Goal: Task Accomplishment & Management: Manage account settings

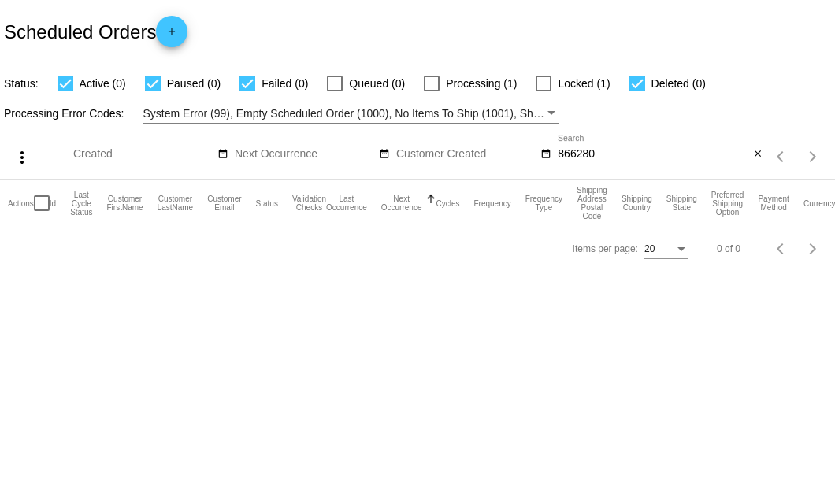
click at [572, 157] on input "866280" at bounding box center [653, 154] width 191 height 13
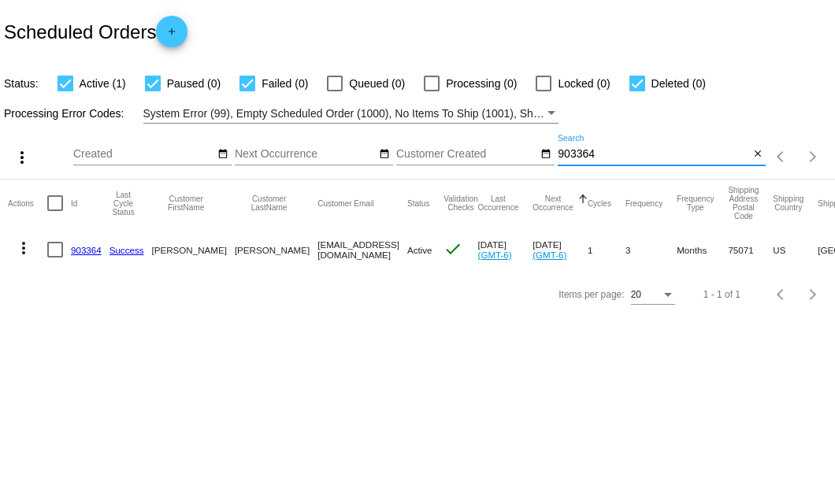
type input "903364"
click at [91, 245] on link "903364" at bounding box center [86, 250] width 31 height 10
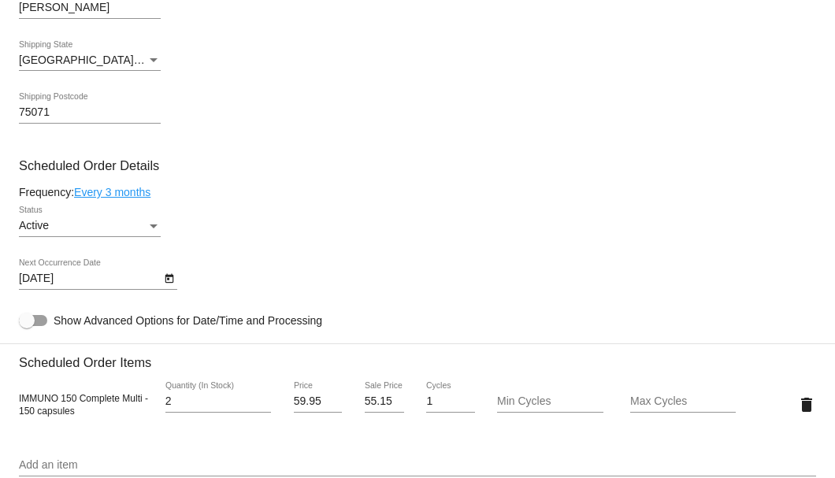
scroll to position [945, 0]
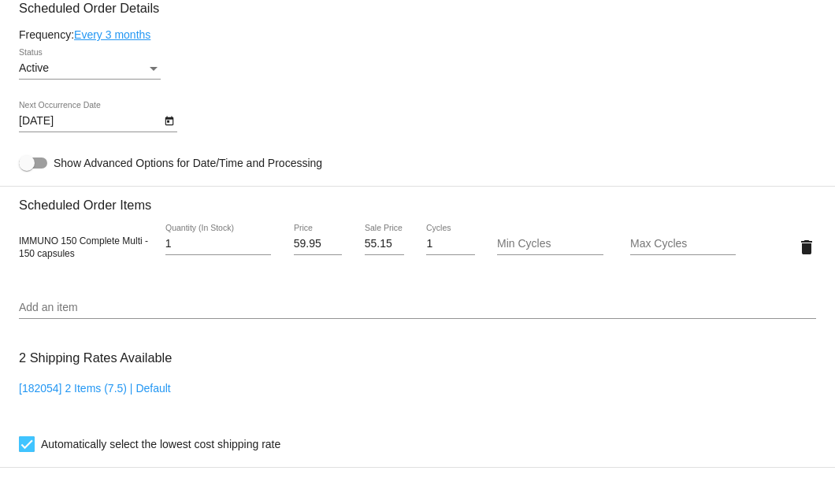
type input "1"
click at [261, 250] on input "1" at bounding box center [218, 244] width 106 height 13
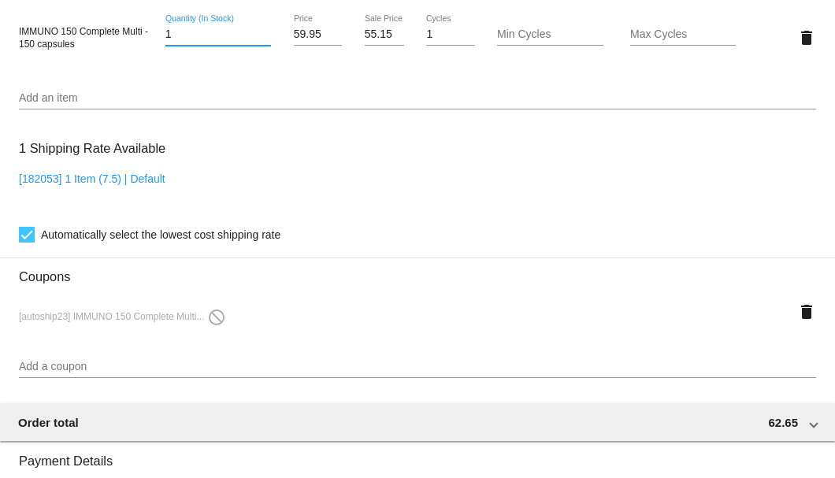
scroll to position [1207, 0]
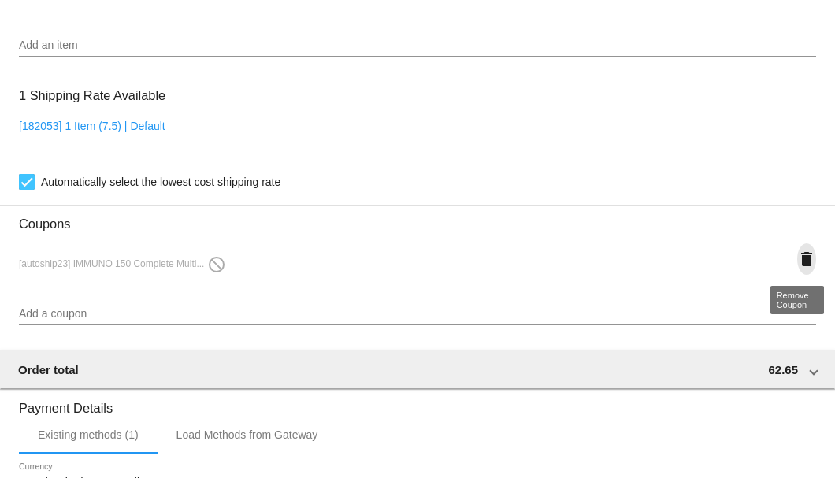
click at [797, 260] on mat-icon "delete" at bounding box center [806, 259] width 19 height 19
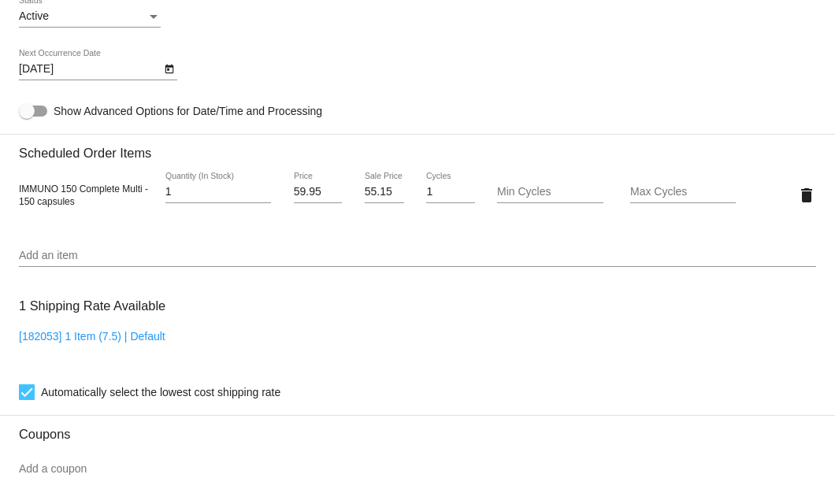
scroll to position [1154, 0]
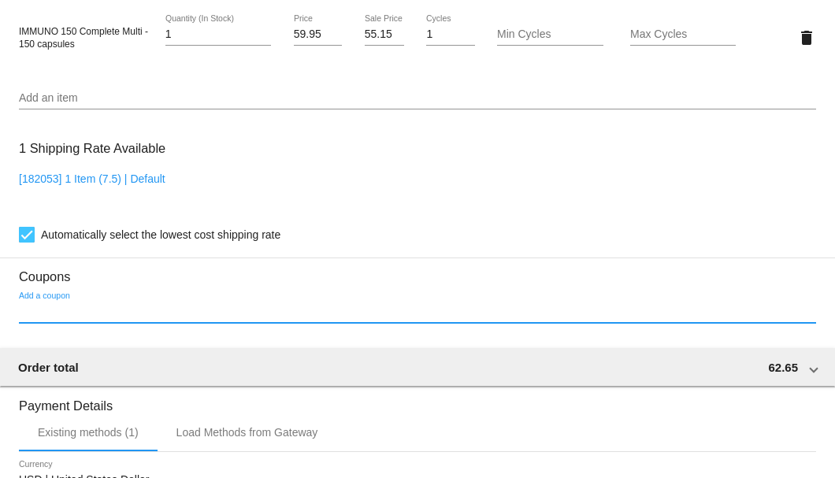
click at [162, 309] on input "Add a coupon" at bounding box center [417, 312] width 797 height 13
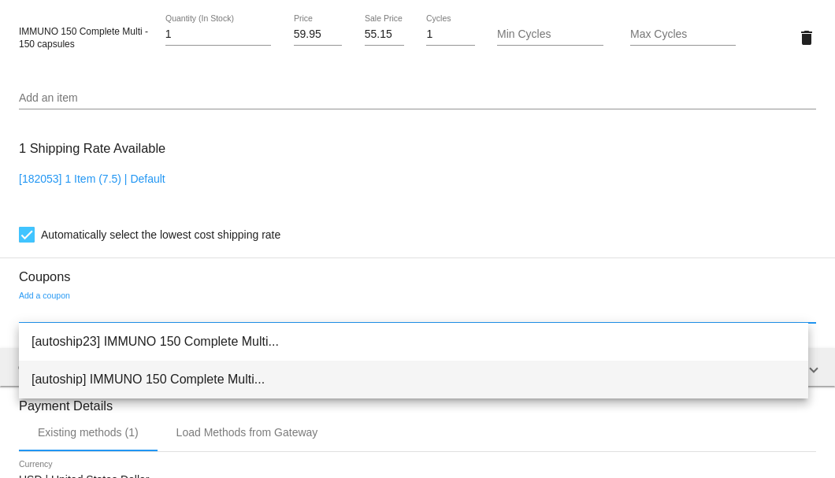
click at [95, 375] on span "[autoship] IMMUNO 150 Complete Multi..." at bounding box center [414, 380] width 764 height 38
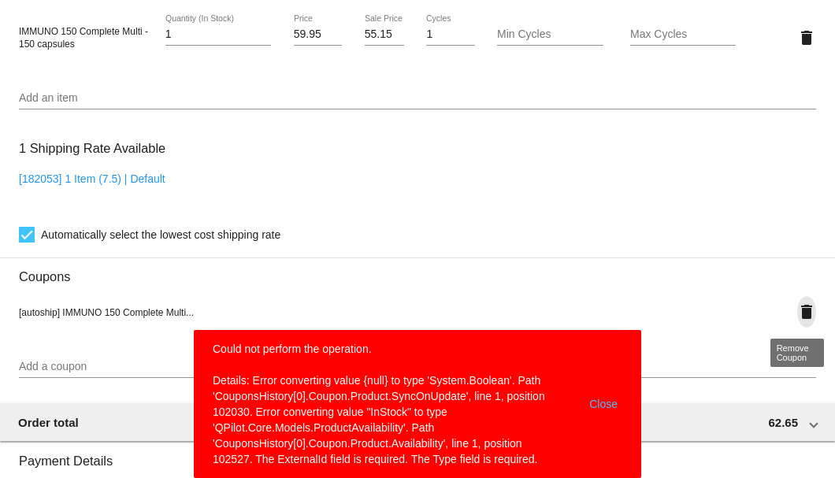
click at [802, 315] on mat-icon "delete" at bounding box center [806, 311] width 19 height 19
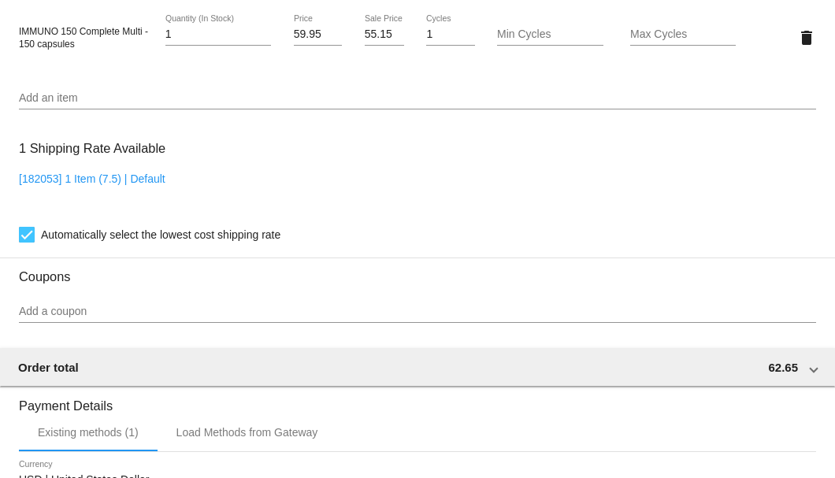
click at [369, 37] on input "55.15" at bounding box center [384, 34] width 39 height 13
type input "54.95"
click at [384, 169] on mat-card "Customer 5849523: [PERSON_NAME] [EMAIL_ADDRESS][DOMAIN_NAME] Customer Shipping …" at bounding box center [417, -1] width 835 height 1575
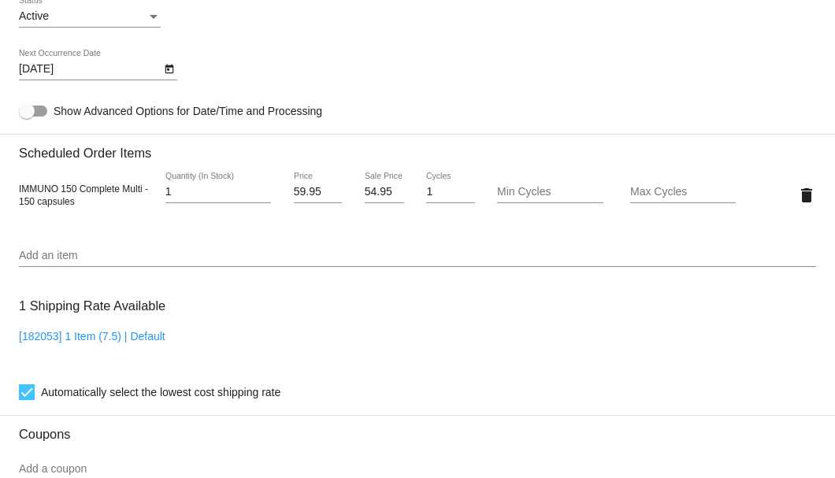
scroll to position [892, 0]
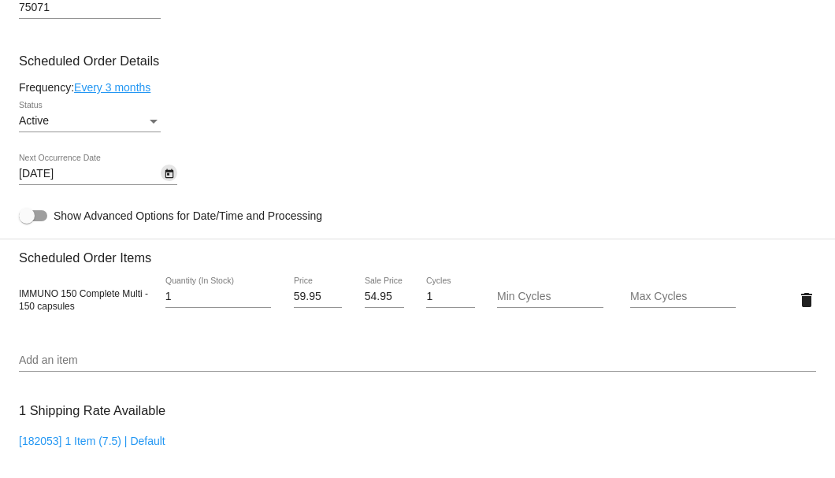
click at [168, 176] on icon "Open calendar" at bounding box center [169, 174] width 11 height 19
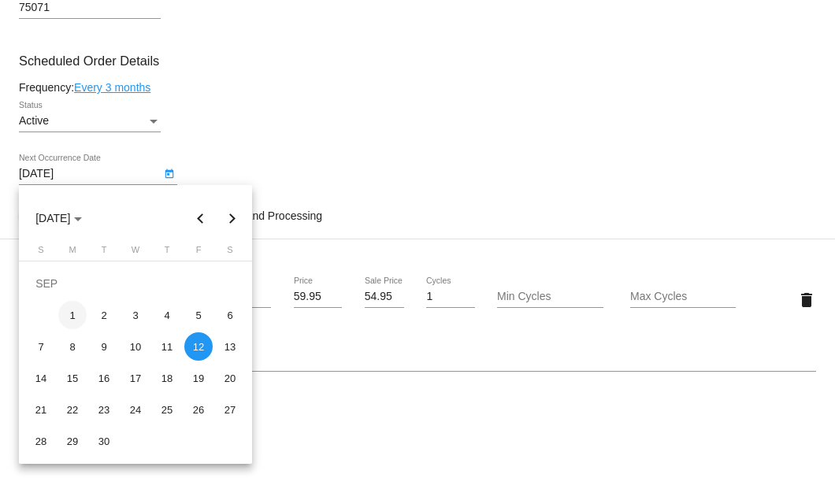
click at [65, 321] on div "1" at bounding box center [72, 315] width 28 height 28
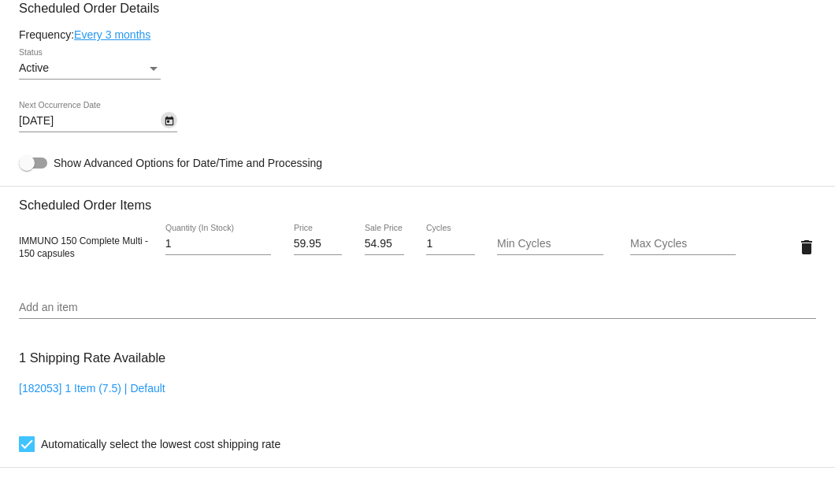
scroll to position [839, 0]
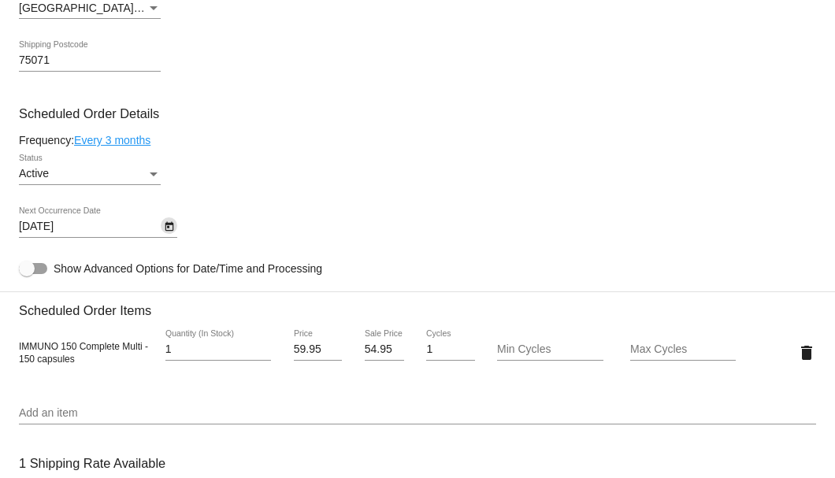
click at [141, 142] on link "Every 3 months" at bounding box center [112, 140] width 76 height 13
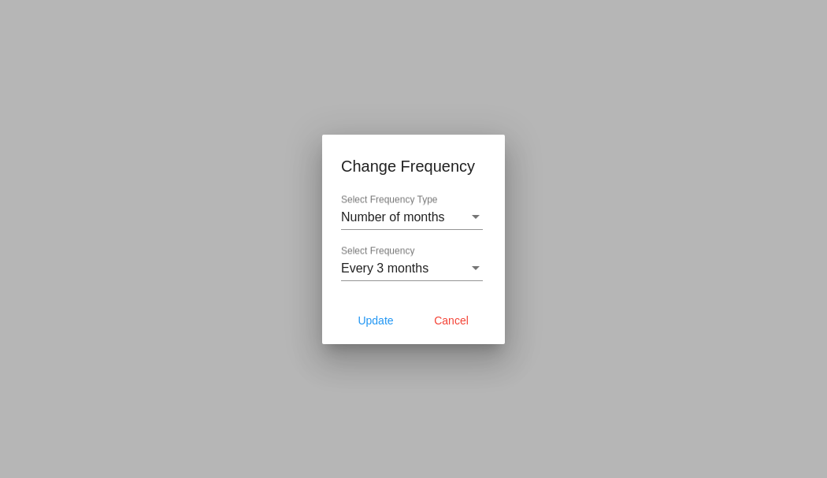
click at [369, 257] on div "Every 3 months Select Frequency" at bounding box center [412, 263] width 142 height 35
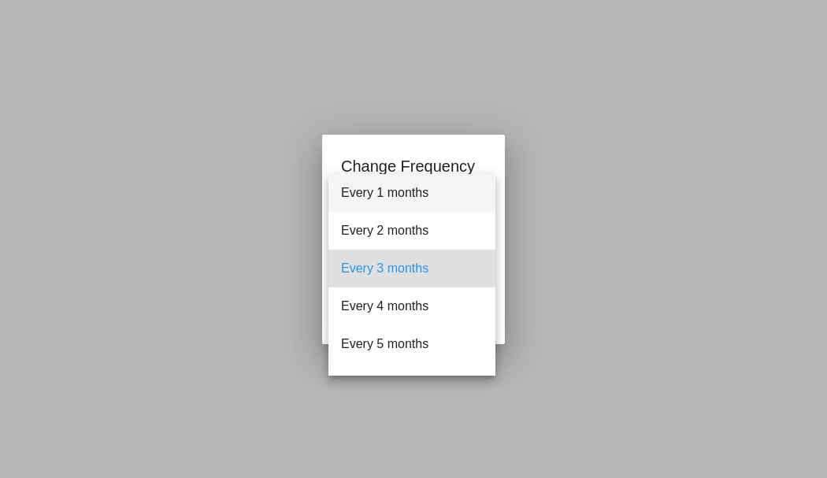
click at [383, 191] on span "Every 1 months" at bounding box center [412, 193] width 142 height 38
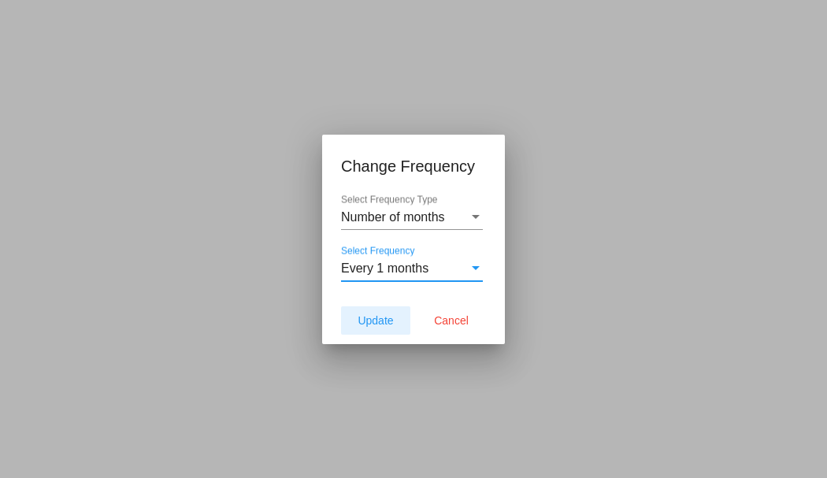
click at [367, 324] on span "Update" at bounding box center [375, 320] width 35 height 13
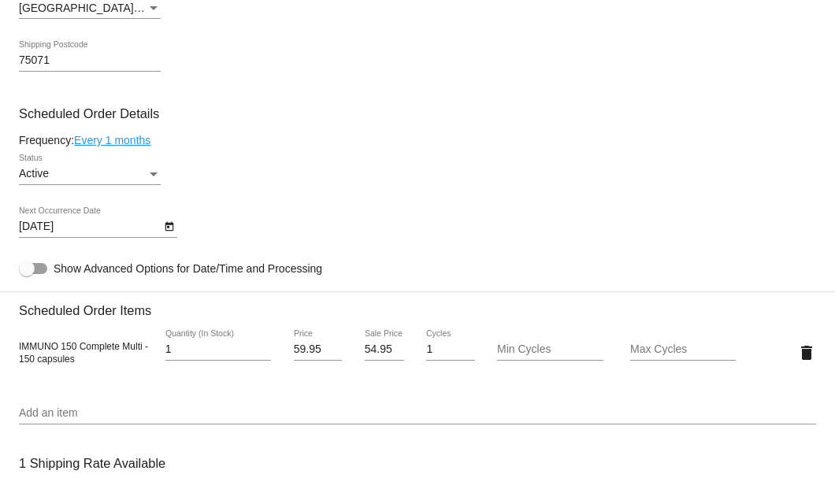
click at [172, 228] on icon "Open calendar" at bounding box center [169, 226] width 11 height 19
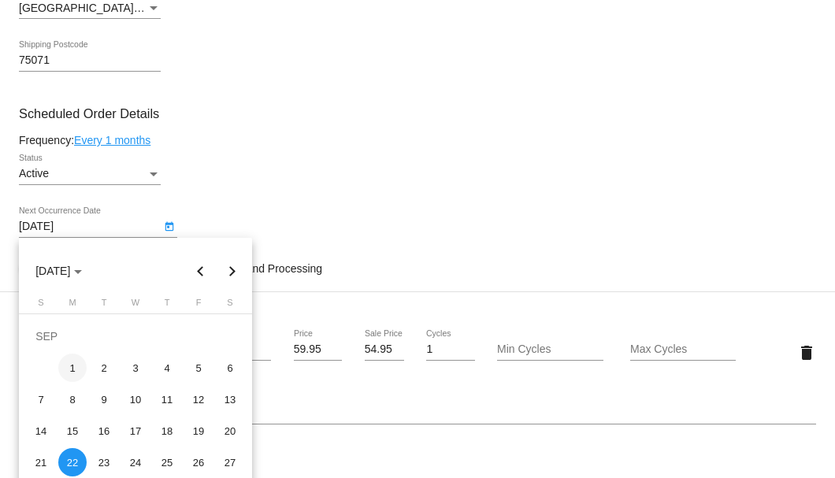
click at [78, 372] on div "1" at bounding box center [72, 368] width 28 height 28
type input "[DATE]"
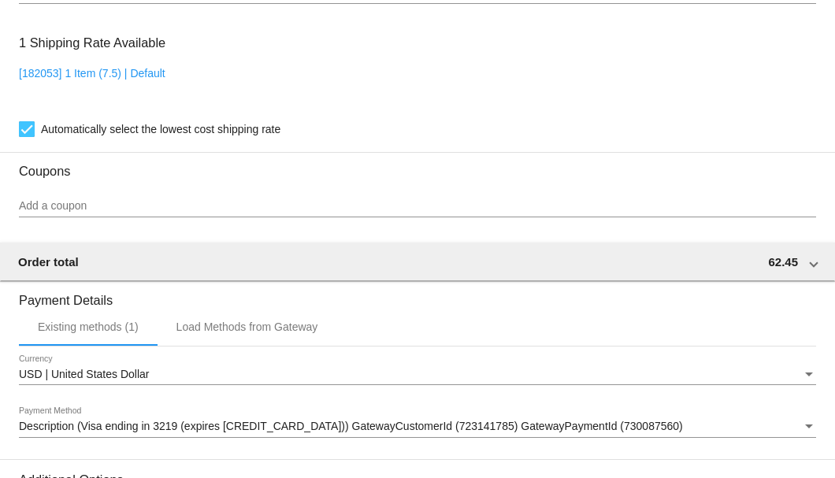
scroll to position [1465, 0]
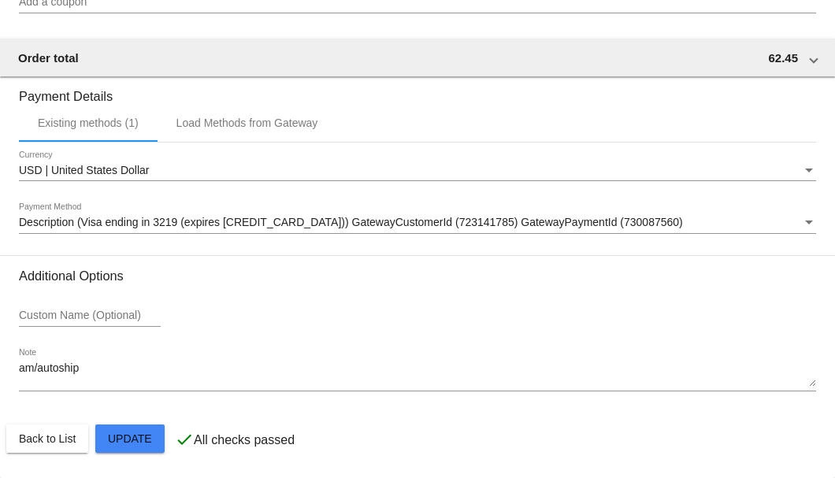
click at [123, 455] on mat-card-actions "Back to List Update" at bounding box center [417, 438] width 822 height 41
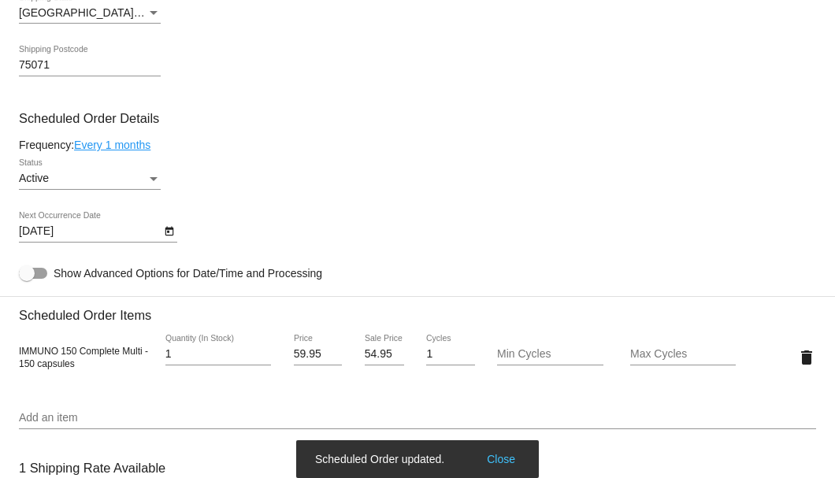
scroll to position [677, 0]
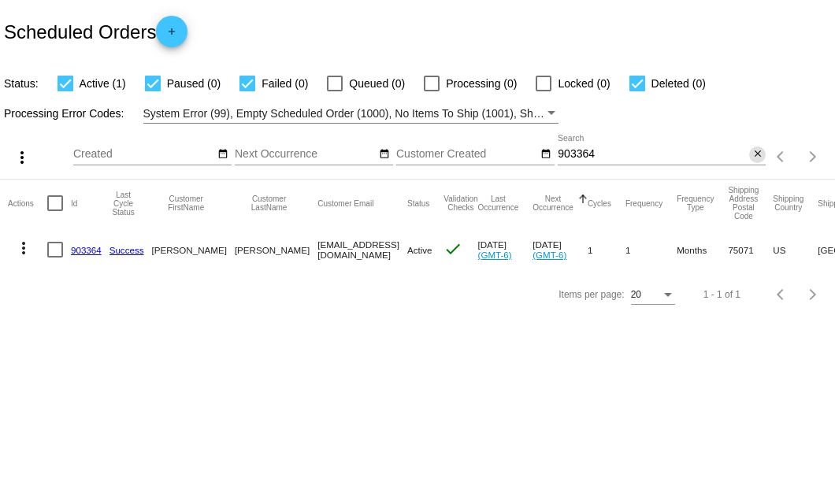
click at [752, 160] on mat-icon "close" at bounding box center [757, 154] width 11 height 13
